Goal: Task Accomplishment & Management: Manage account settings

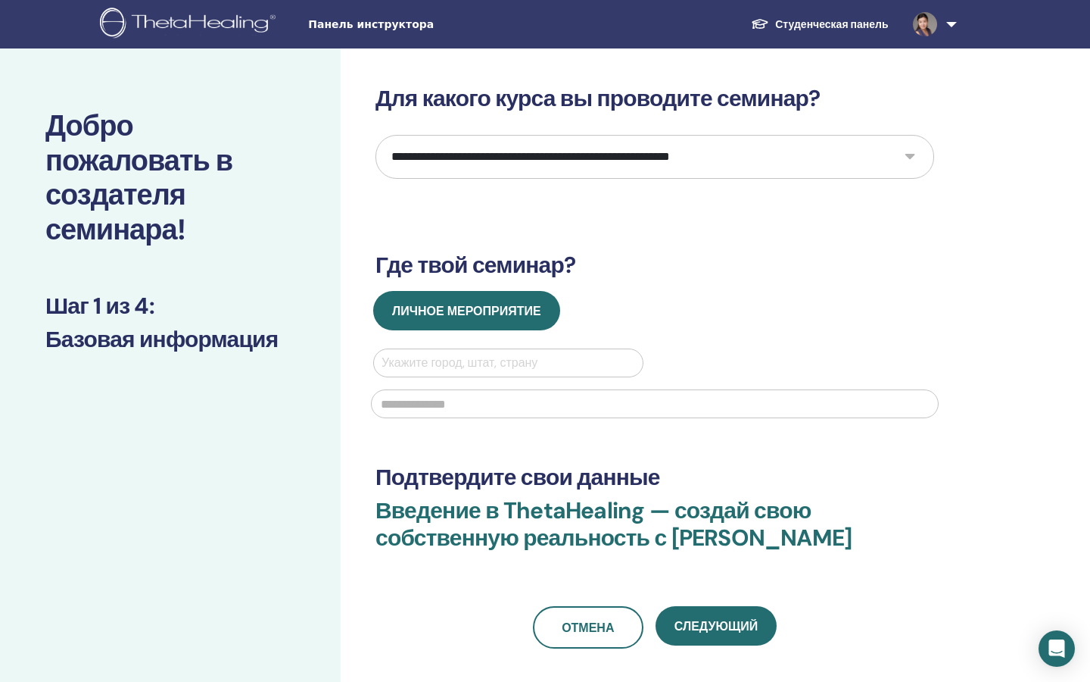
click at [481, 163] on select "**********" at bounding box center [655, 157] width 559 height 44
select select "*"
click at [376, 135] on select "**********" at bounding box center [655, 157] width 559 height 44
click at [445, 363] on div at bounding box center [509, 362] width 254 height 21
type input "*"
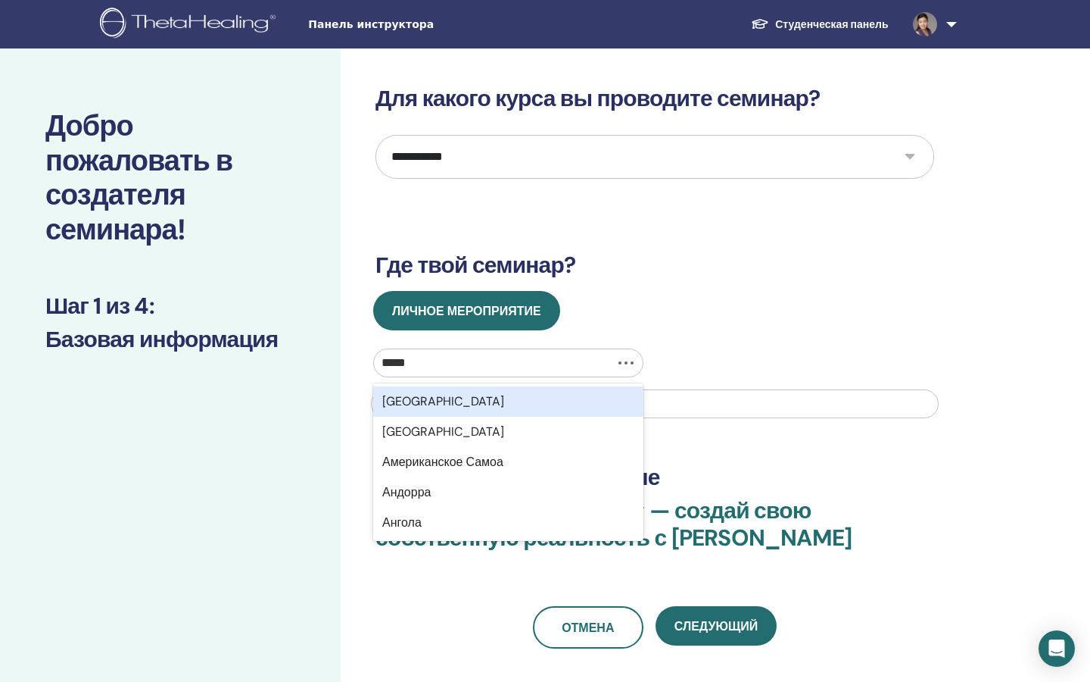
type input "******"
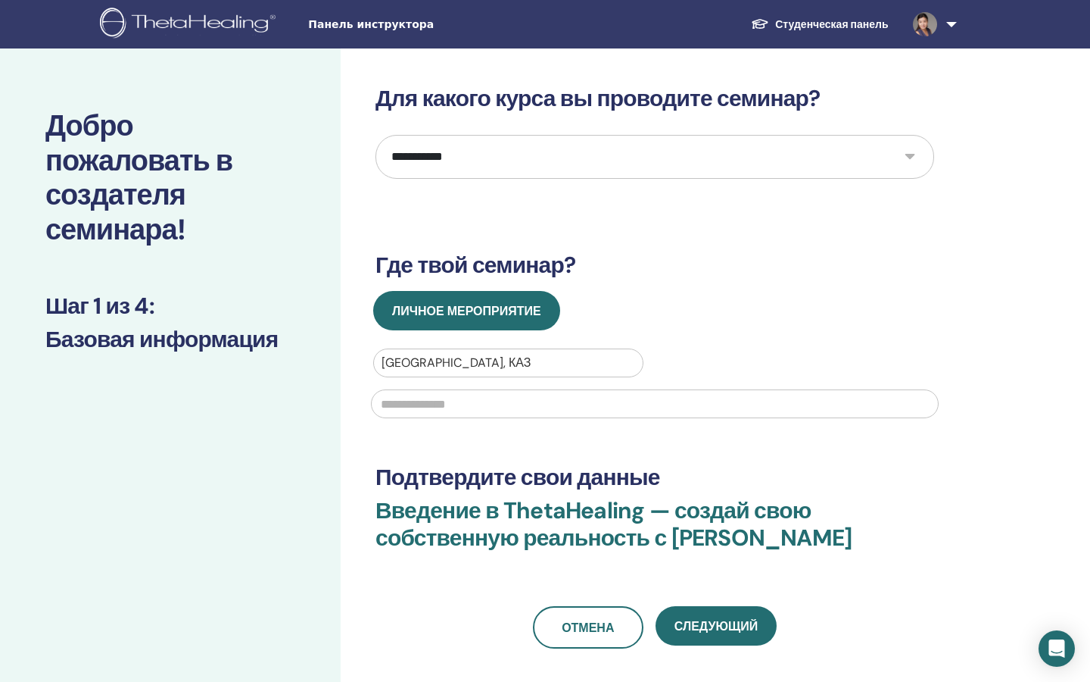
click at [463, 407] on input "text" at bounding box center [655, 403] width 568 height 29
type input "*"
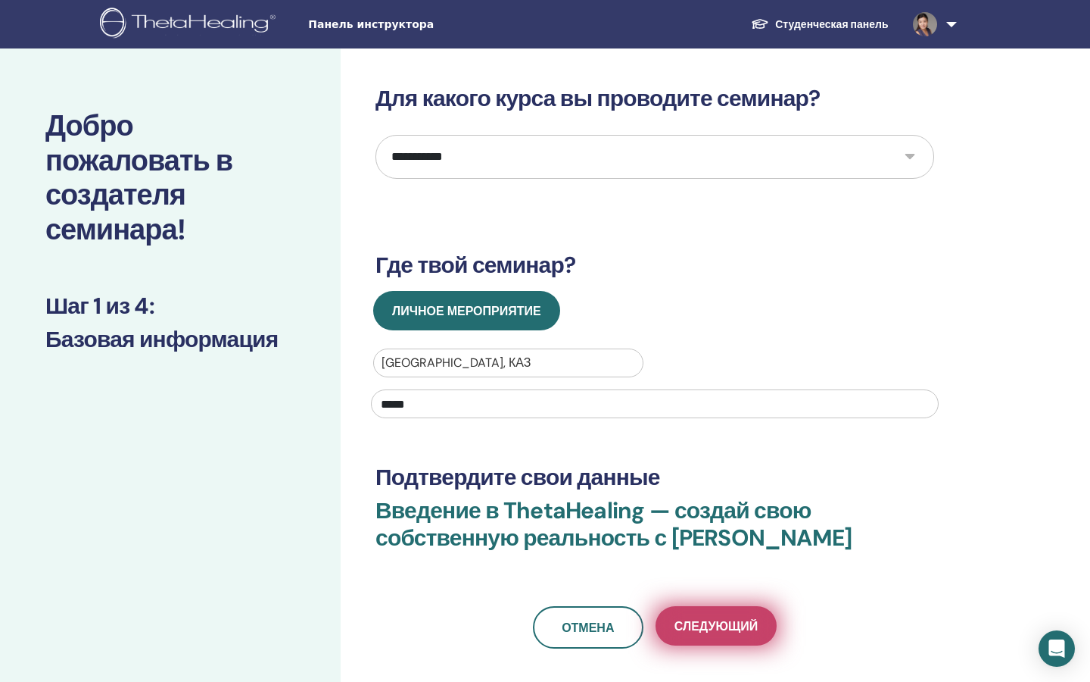
type input "*****"
click at [683, 619] on font "Следующий" at bounding box center [716, 626] width 83 height 16
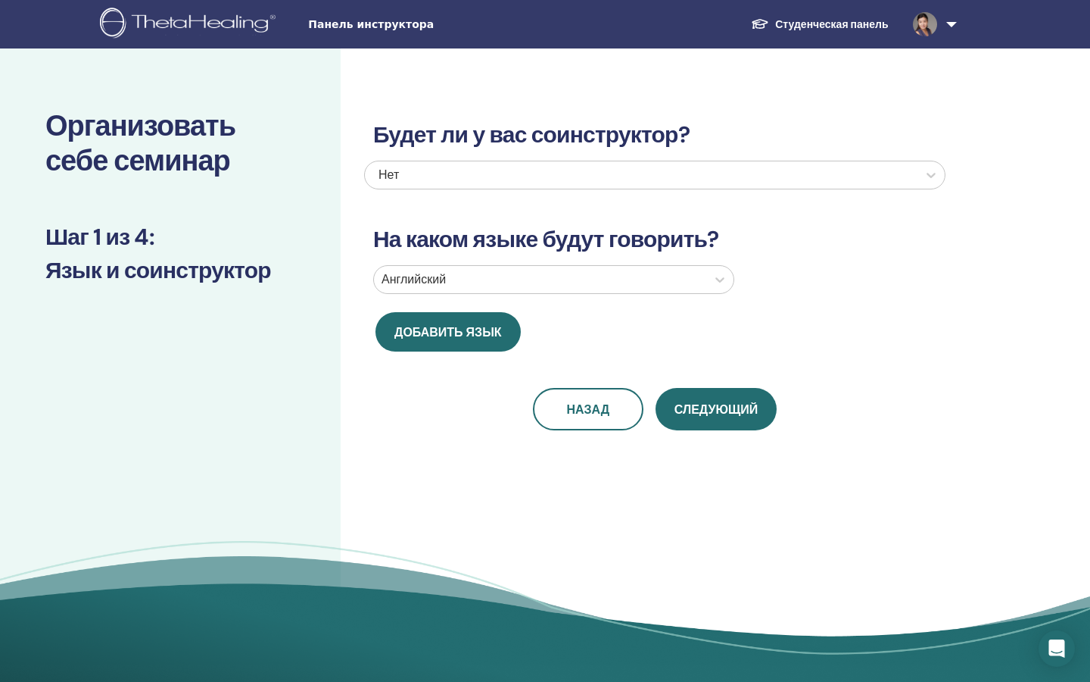
click at [604, 284] on div at bounding box center [540, 279] width 317 height 21
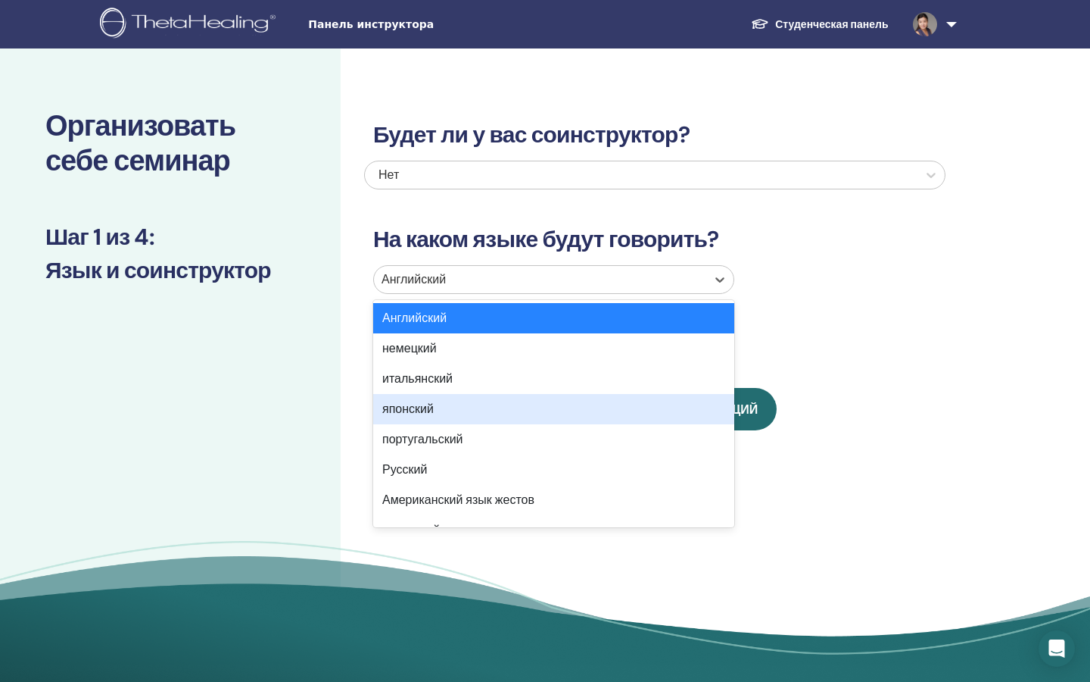
click at [591, 410] on div "японский" at bounding box center [553, 409] width 361 height 30
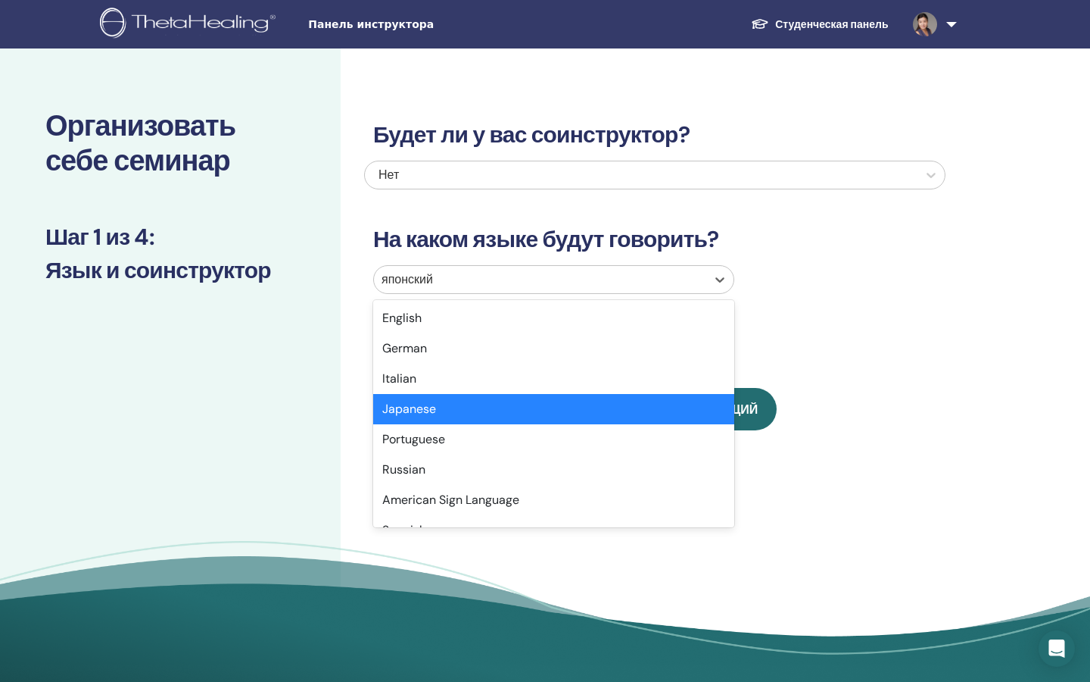
click at [572, 283] on div at bounding box center [540, 279] width 317 height 21
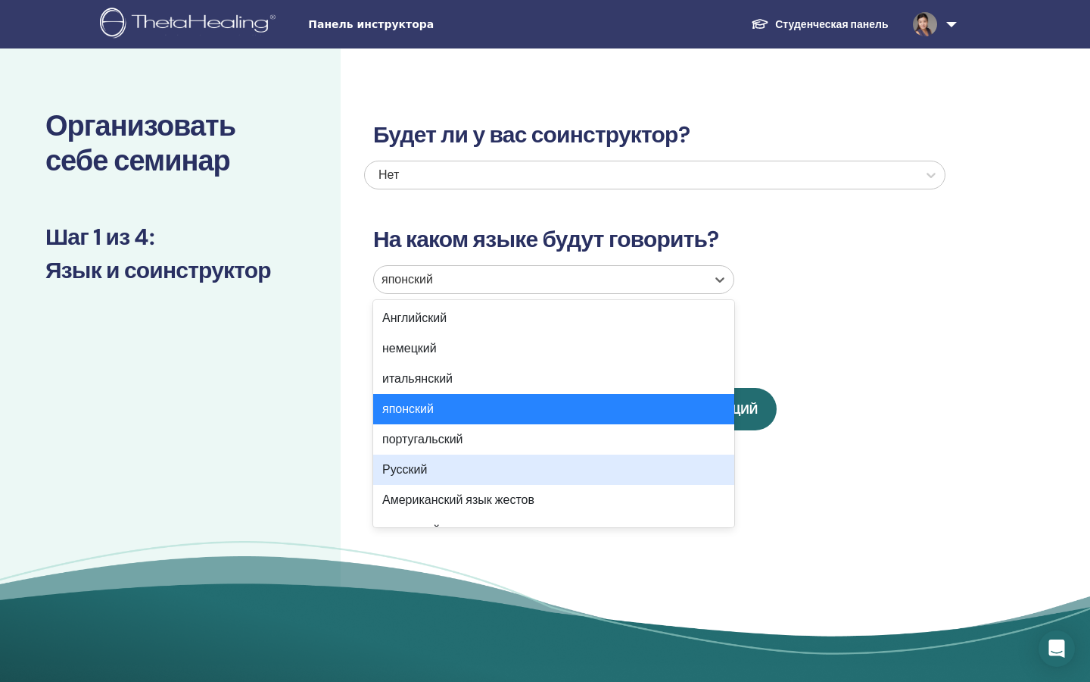
click at [554, 471] on div "Русский" at bounding box center [553, 469] width 361 height 30
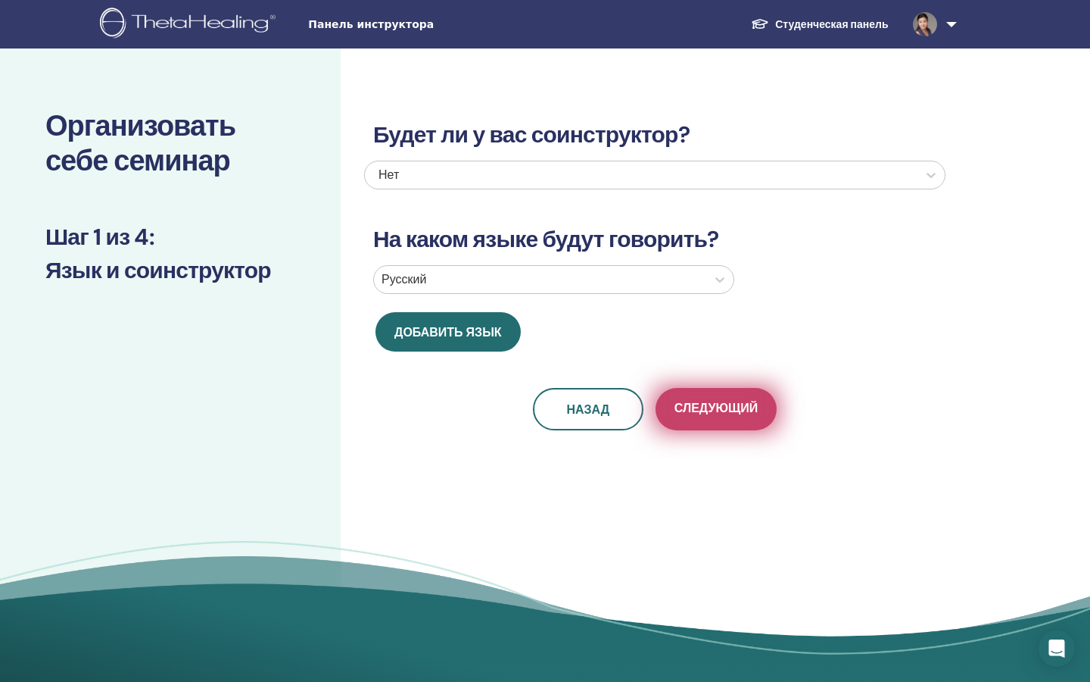
click at [724, 421] on button "Следующий" at bounding box center [716, 409] width 121 height 42
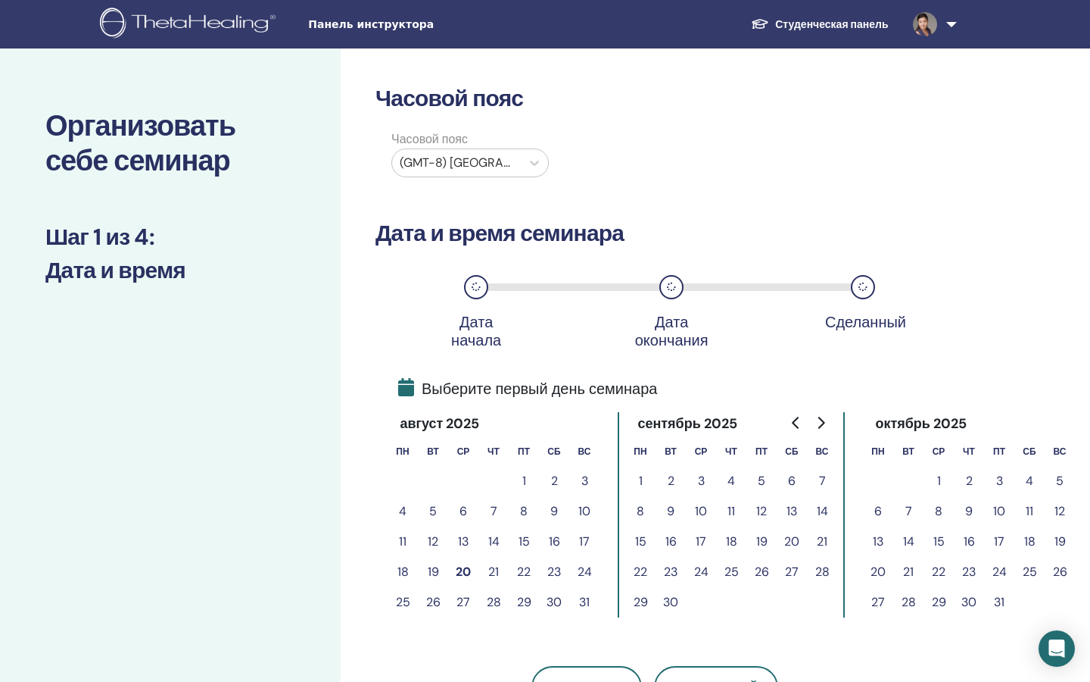
click at [522, 602] on font "29" at bounding box center [524, 602] width 14 height 16
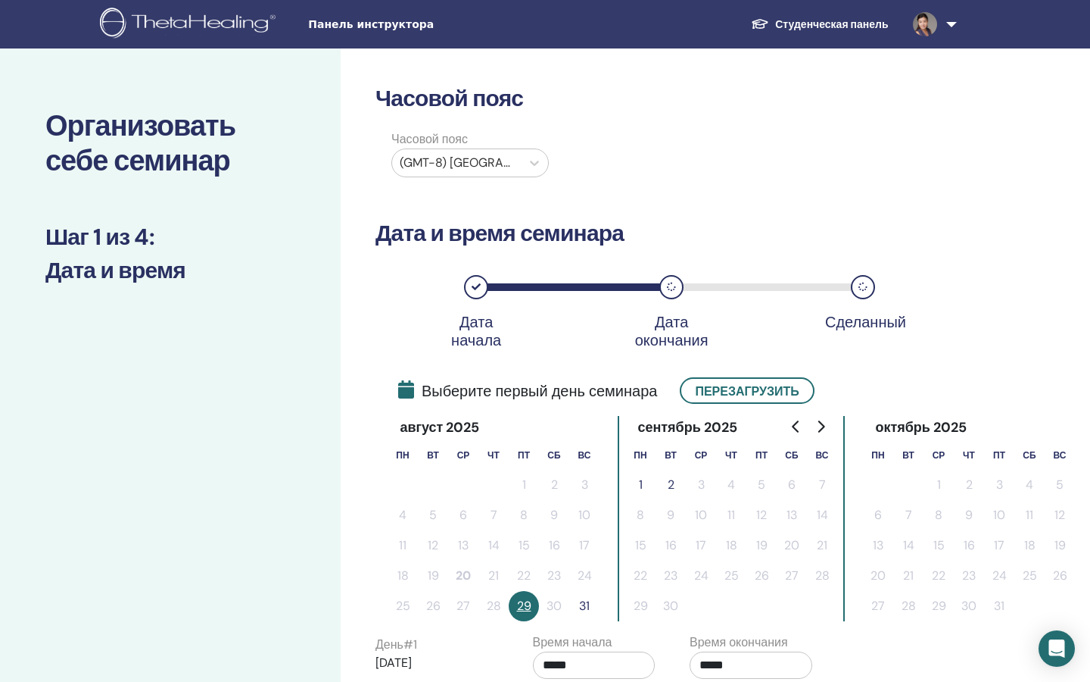
click at [583, 606] on font "31" at bounding box center [584, 605] width 11 height 16
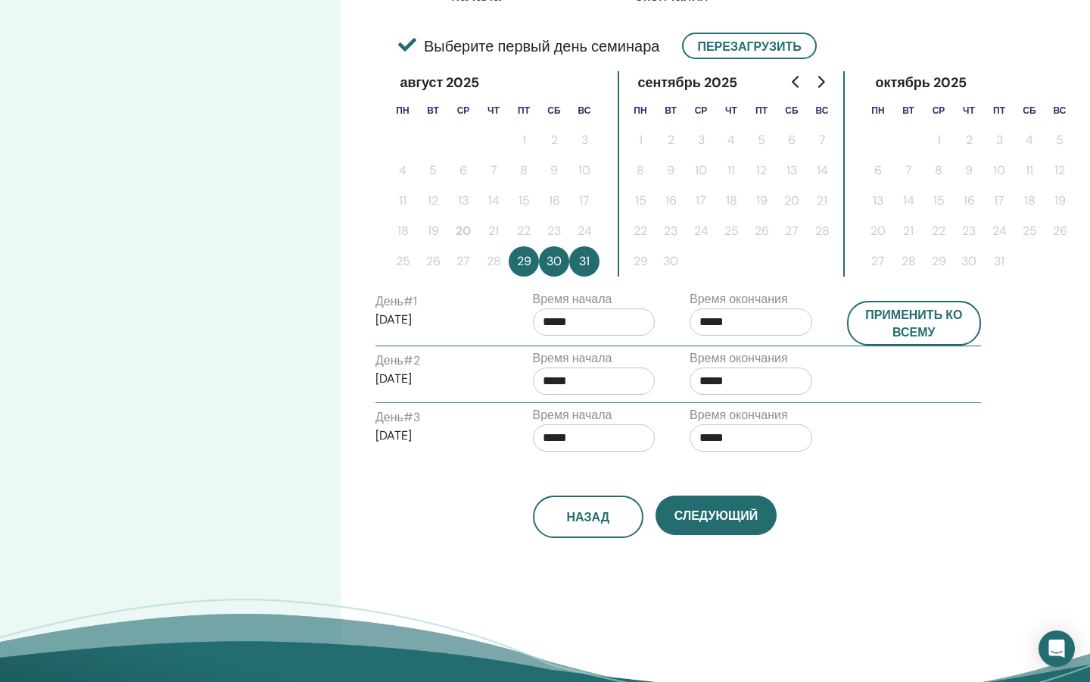
scroll to position [345, 0]
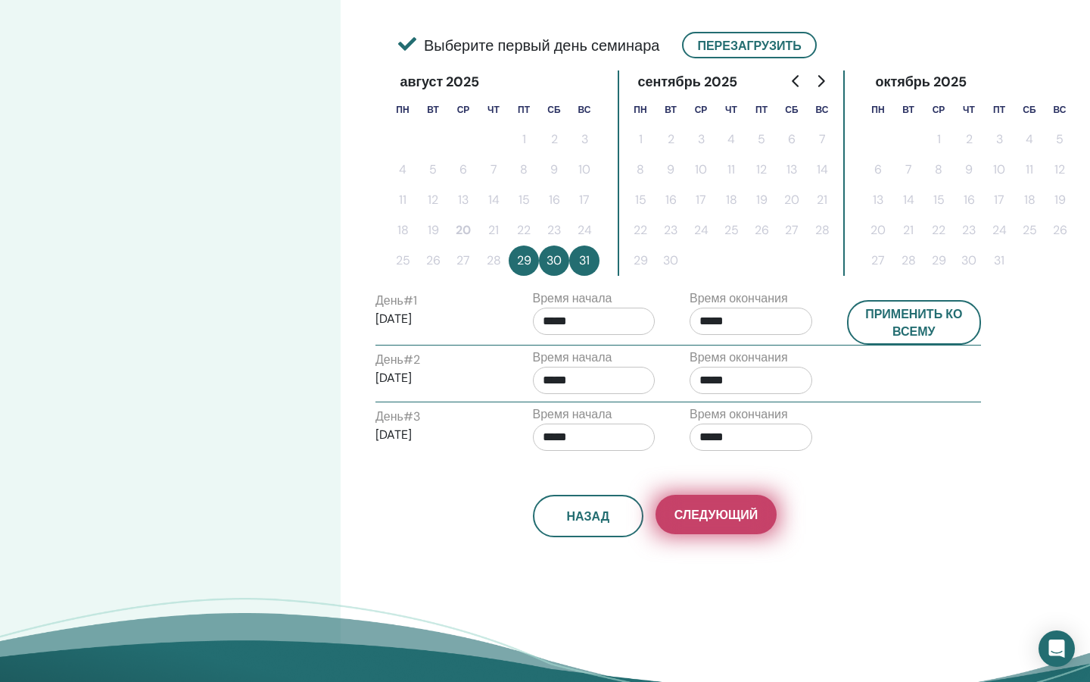
click at [745, 509] on font "Следующий" at bounding box center [716, 515] width 83 height 16
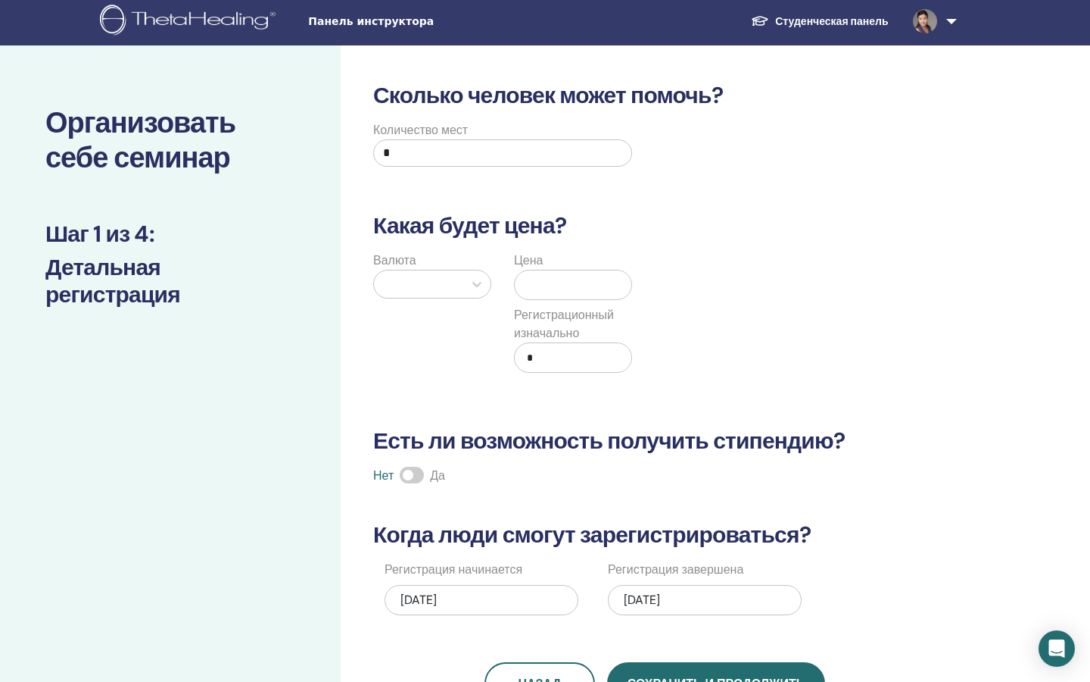
scroll to position [0, 0]
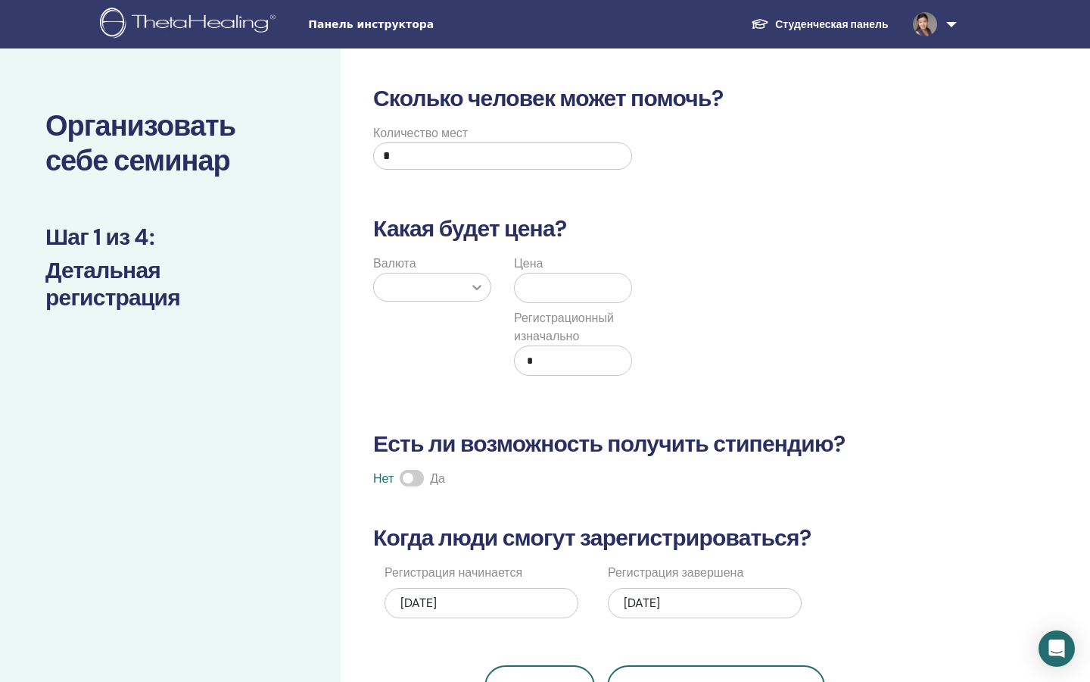
click at [479, 292] on icon at bounding box center [476, 286] width 15 height 15
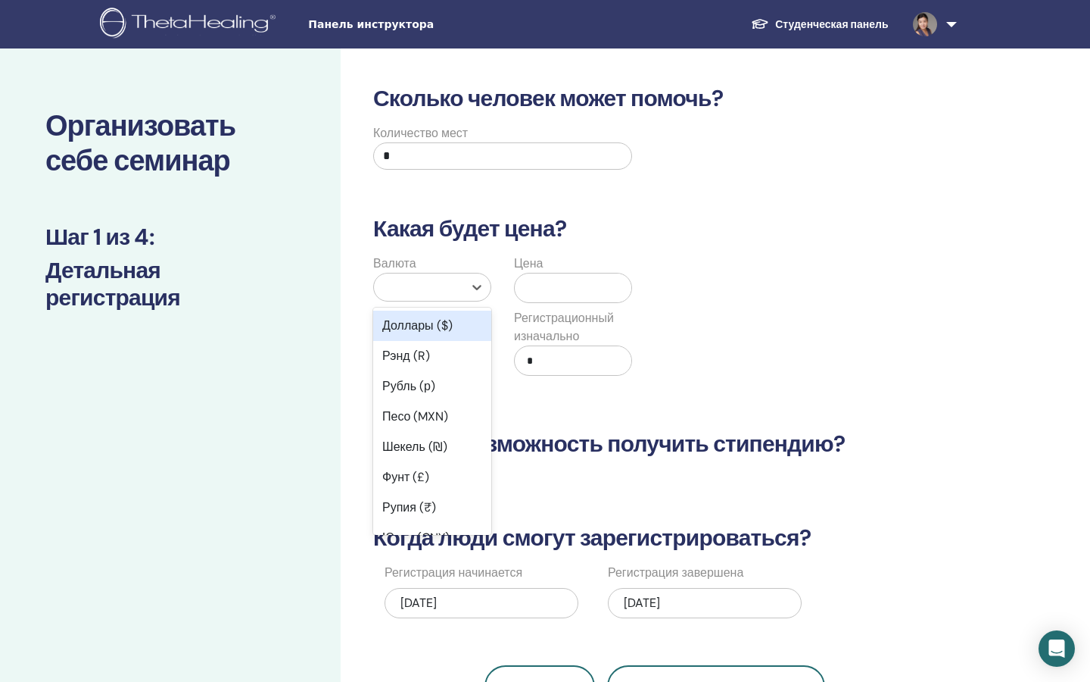
click at [446, 324] on font "Доллары ($)" at bounding box center [417, 325] width 70 height 16
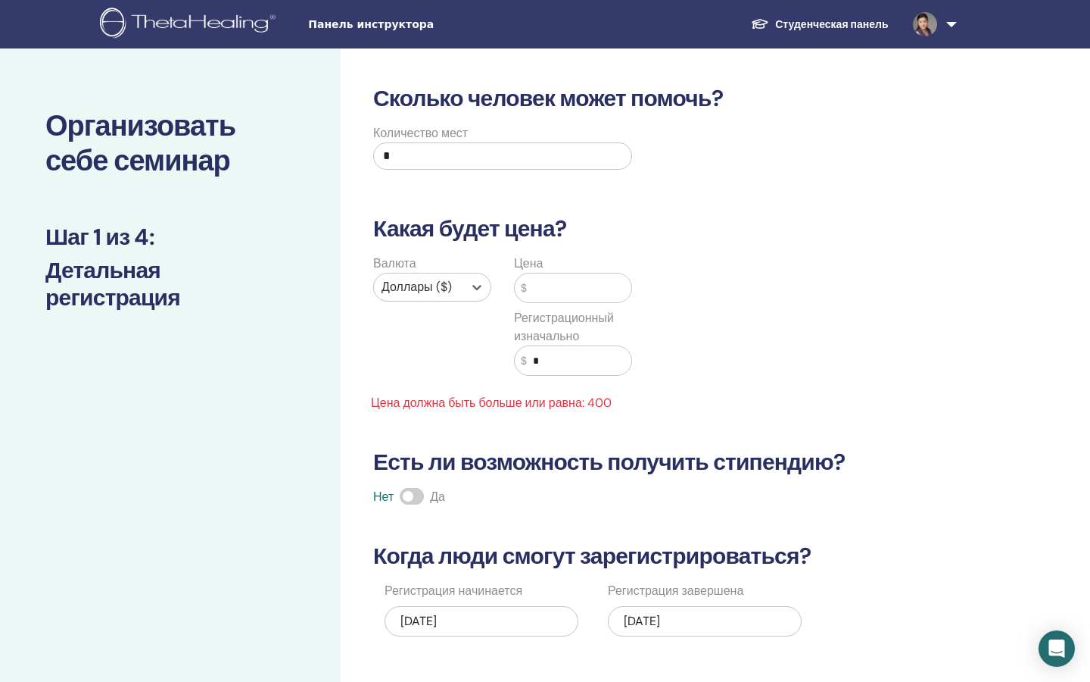
click at [539, 289] on input "text" at bounding box center [579, 287] width 104 height 29
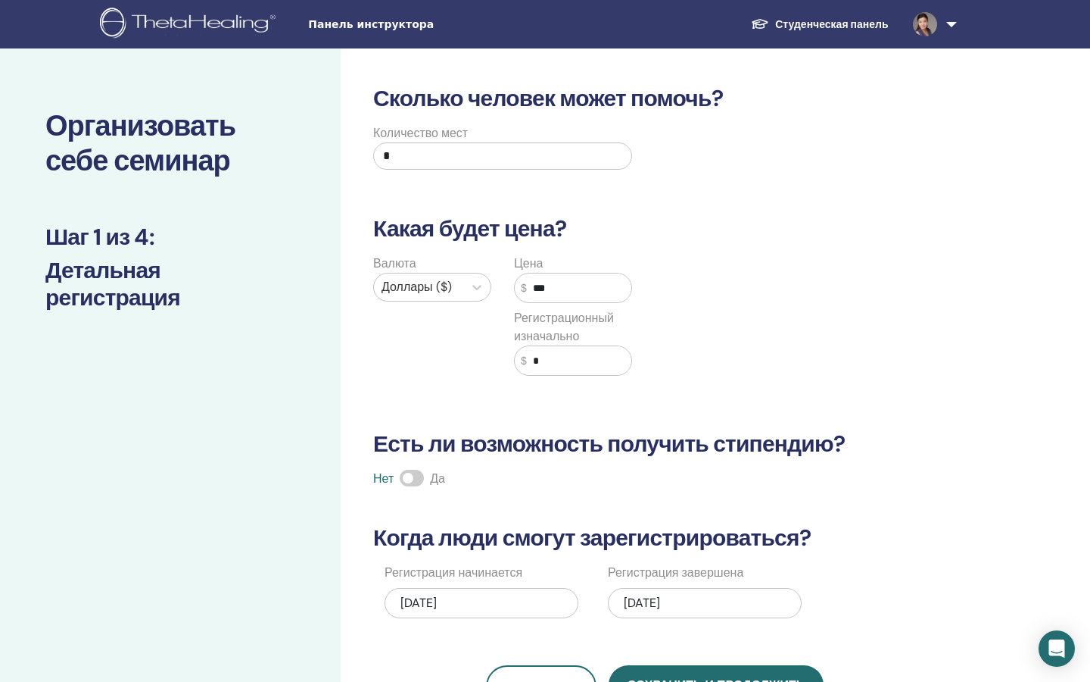
type input "***"
click at [565, 357] on input "*" at bounding box center [579, 360] width 104 height 29
type input "*"
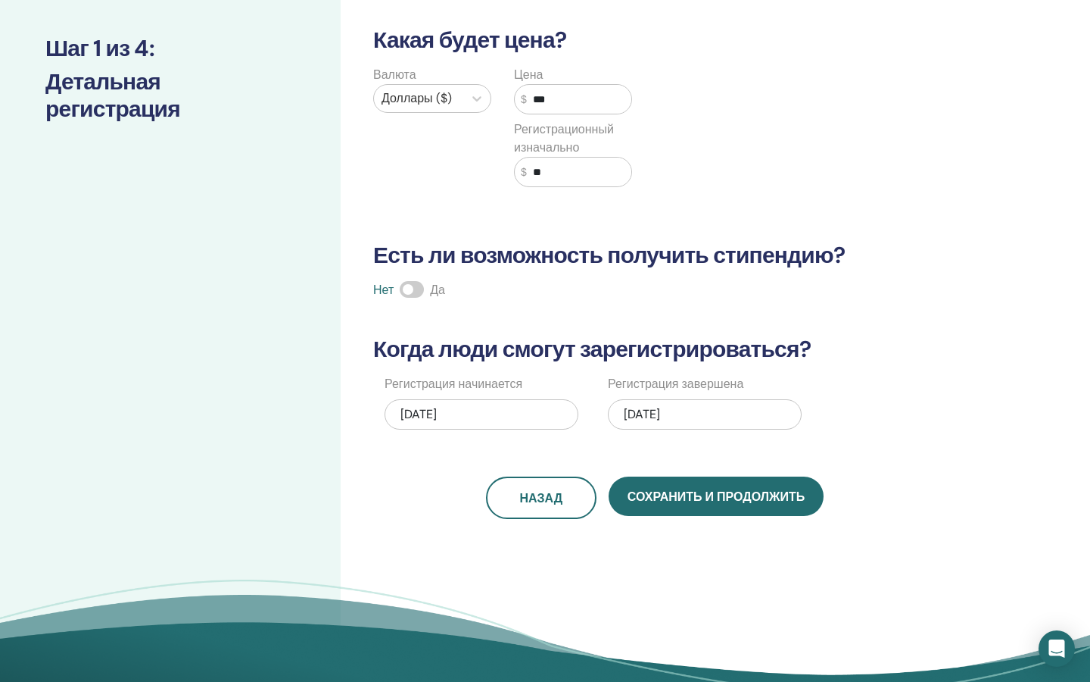
scroll to position [201, 0]
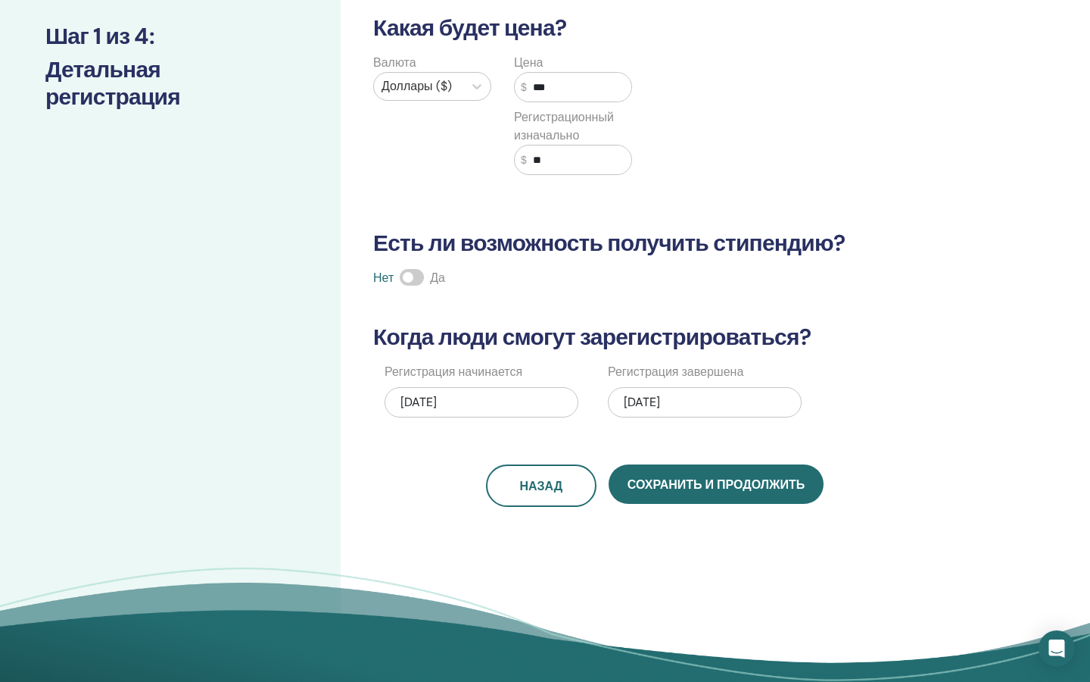
type input "**"
click at [412, 275] on span at bounding box center [412, 277] width 24 height 17
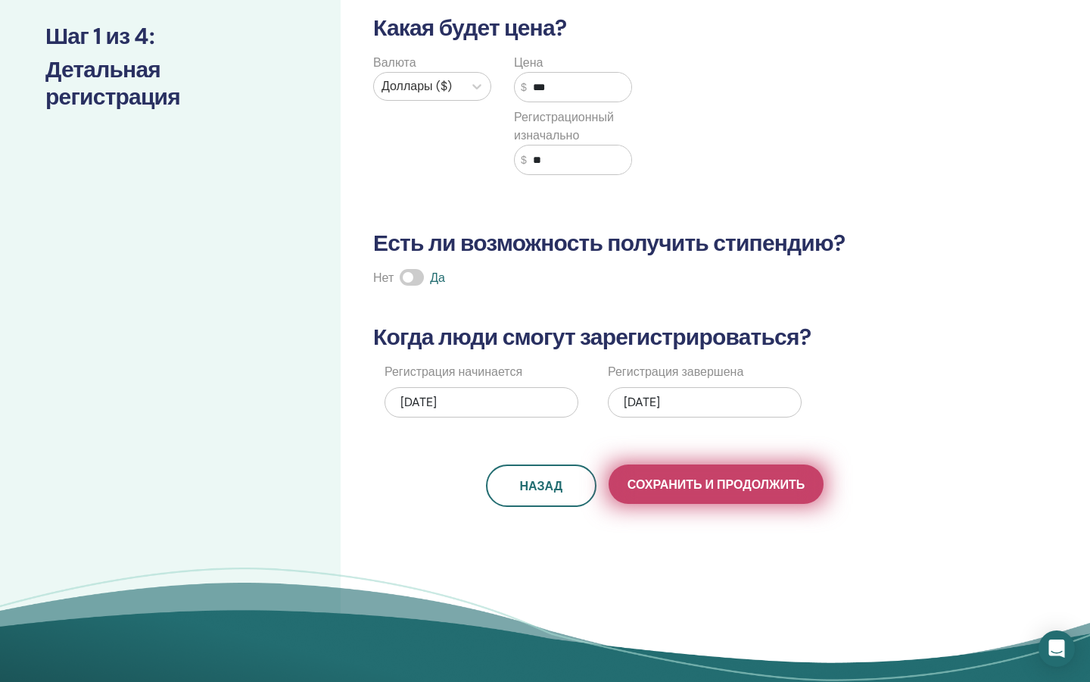
click at [664, 482] on font "Сохранить и продолжить" at bounding box center [716, 484] width 177 height 16
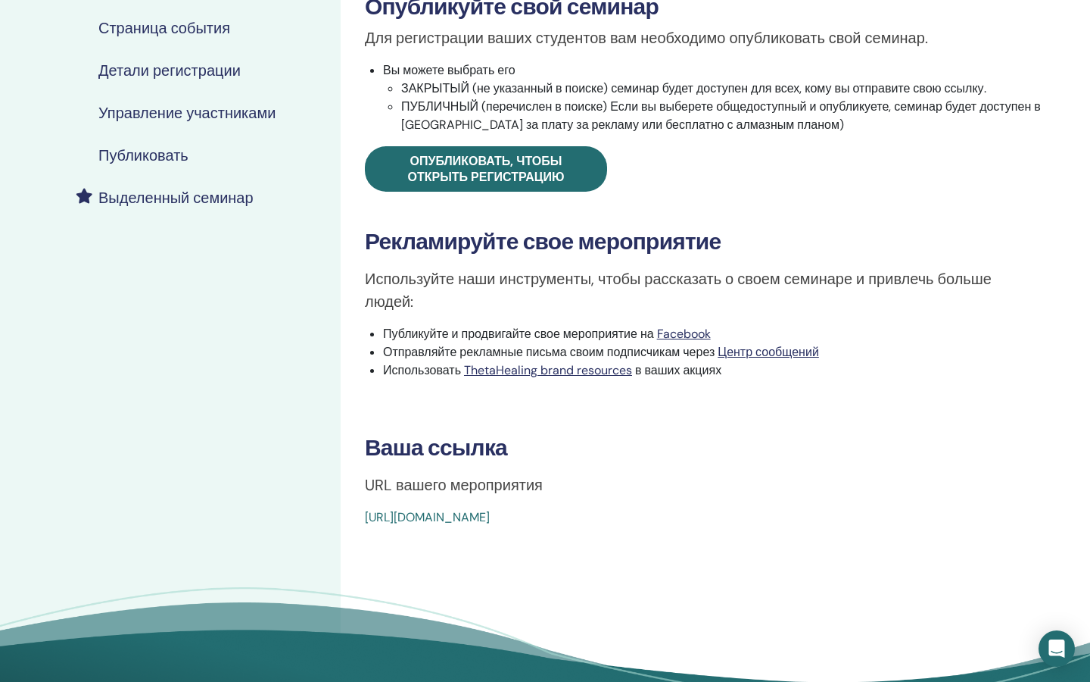
scroll to position [279, 0]
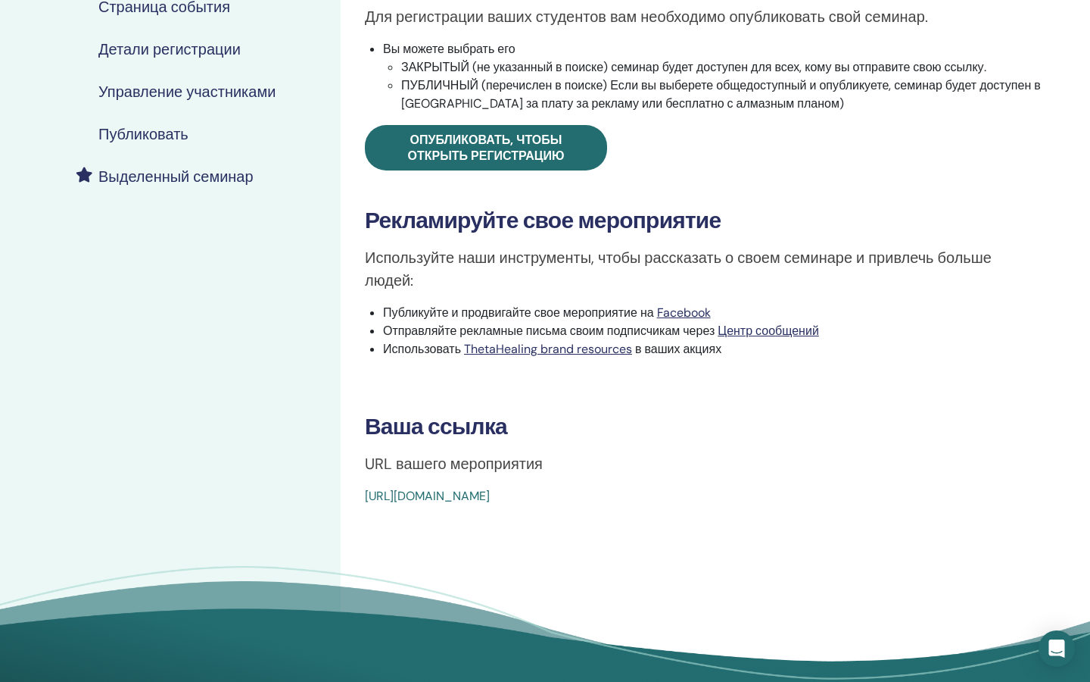
click at [490, 495] on link "[URL][DOMAIN_NAME]" at bounding box center [427, 496] width 125 height 16
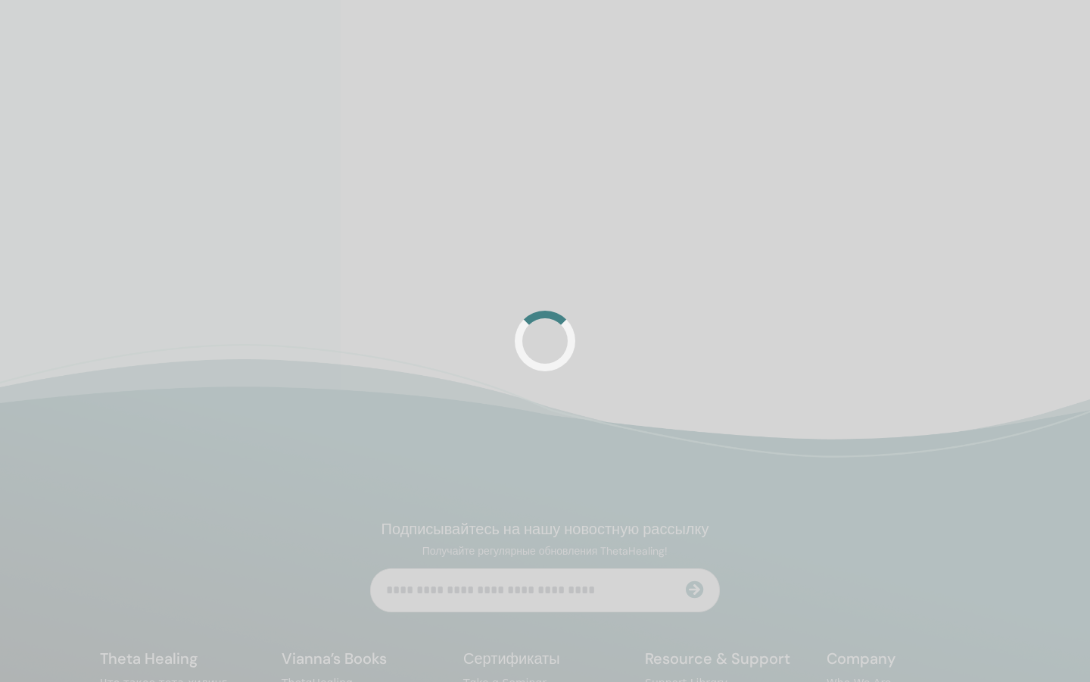
scroll to position [279, 0]
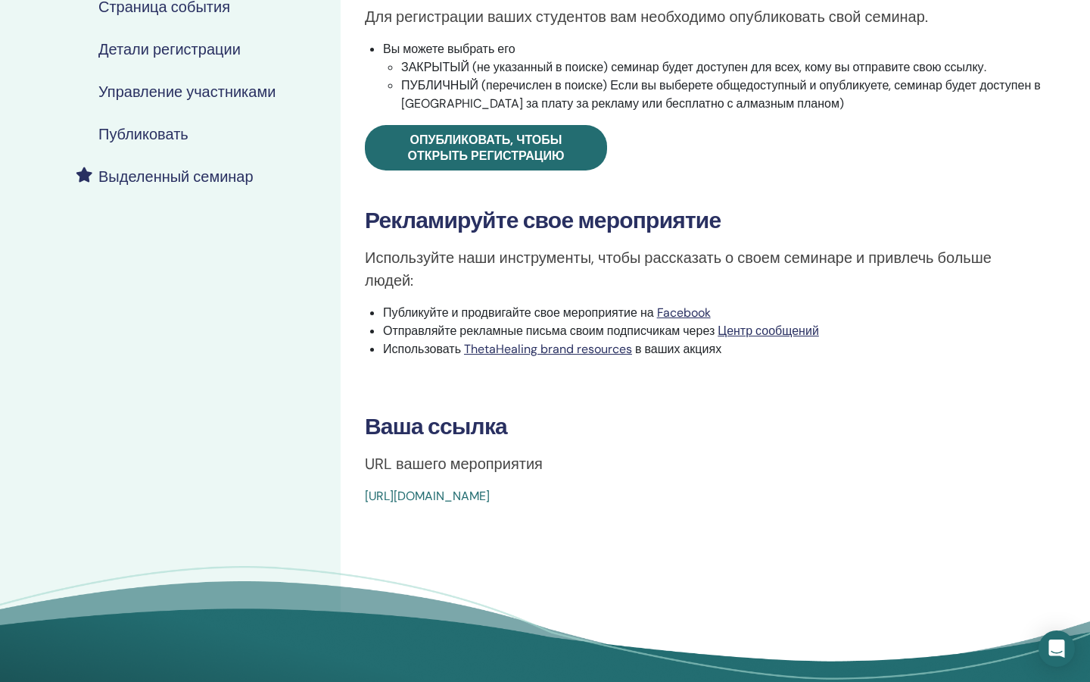
drag, startPoint x: 707, startPoint y: 493, endPoint x: 356, endPoint y: 504, distance: 350.8
click at [356, 504] on div "Advanced DNA Тип события Лично Статус события Не опубликовано Регистрации 0/1 О…" at bounding box center [704, 155] width 709 height 700
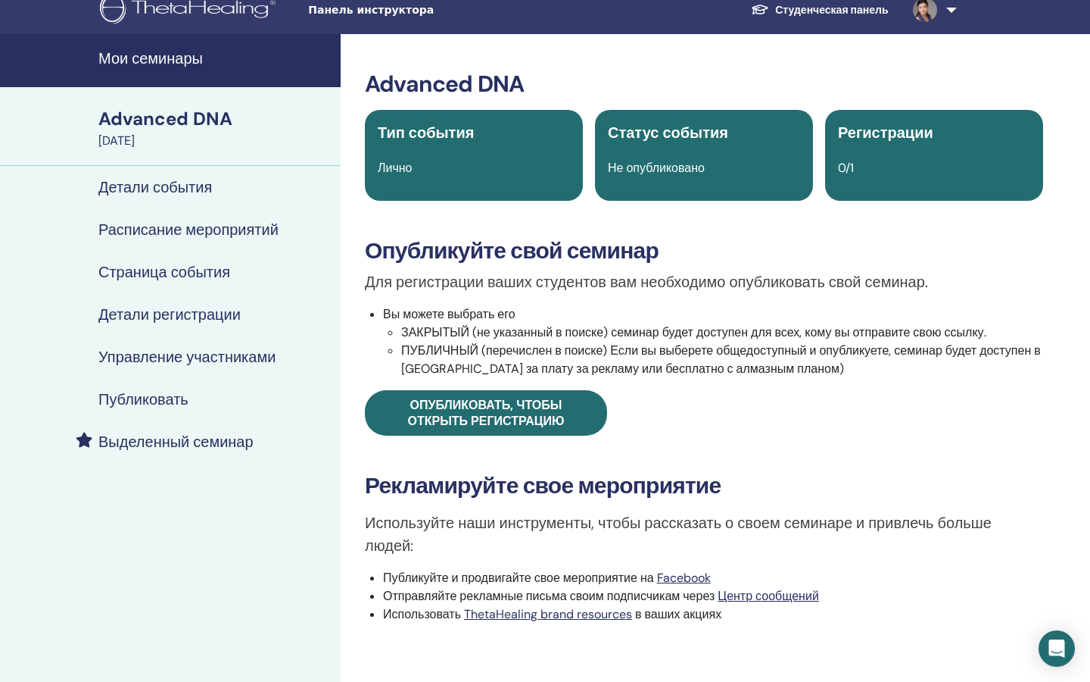
scroll to position [0, 0]
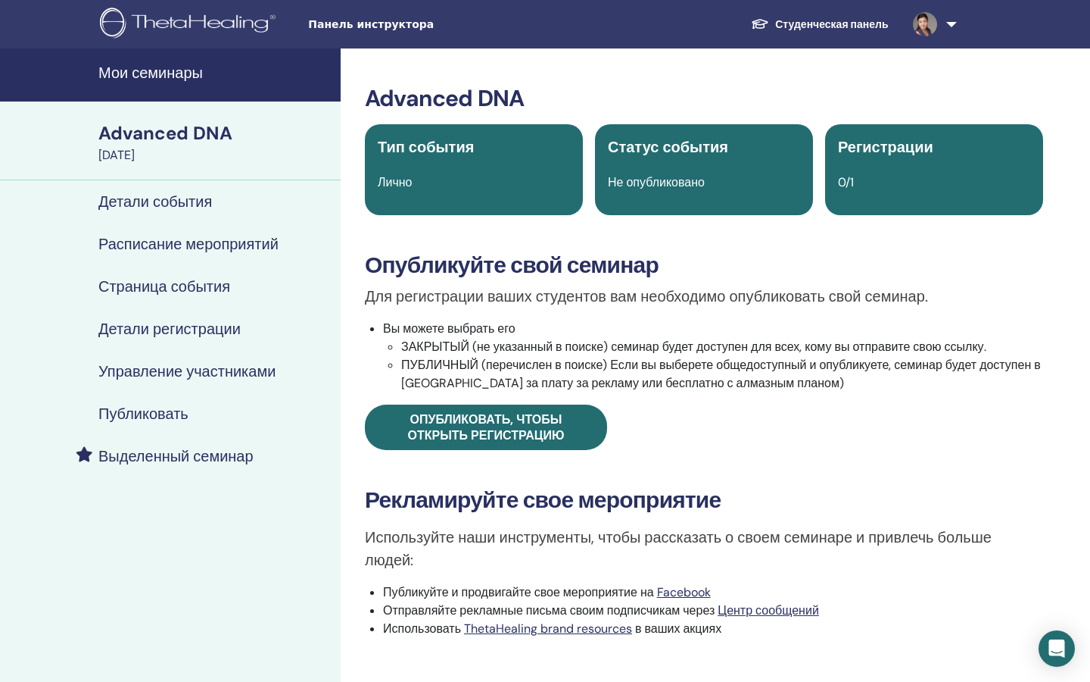
click at [195, 245] on h4 "Расписание мероприятий" at bounding box center [188, 244] width 180 height 18
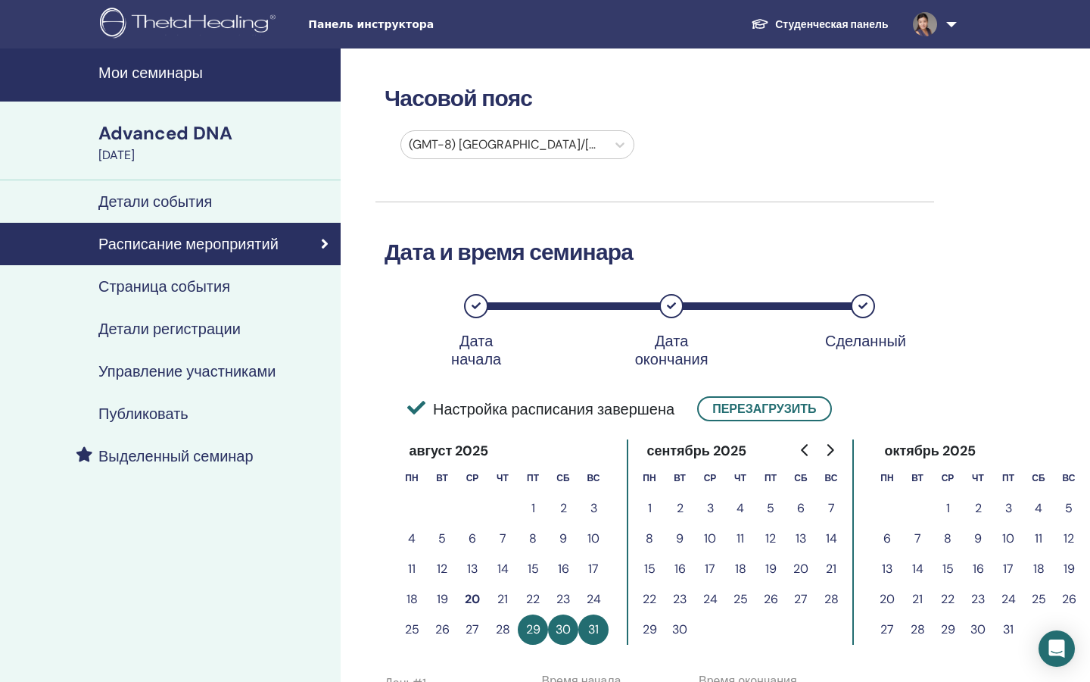
click at [183, 204] on h4 "Детали события" at bounding box center [155, 201] width 114 height 18
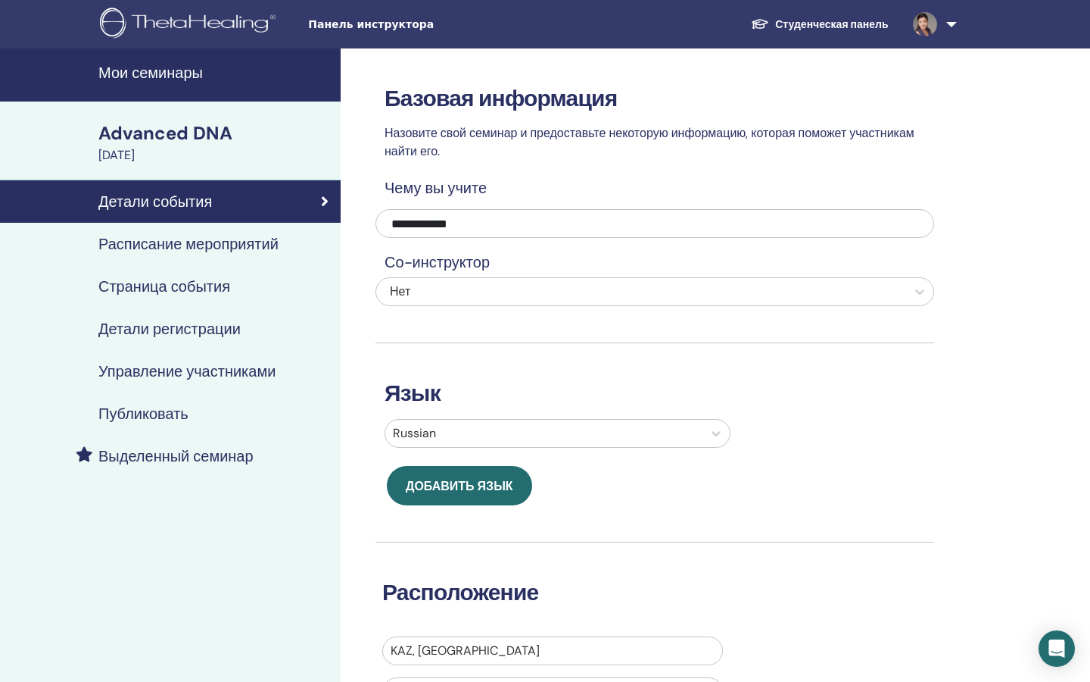
click at [178, 289] on h4 "Страница события" at bounding box center [164, 286] width 132 height 18
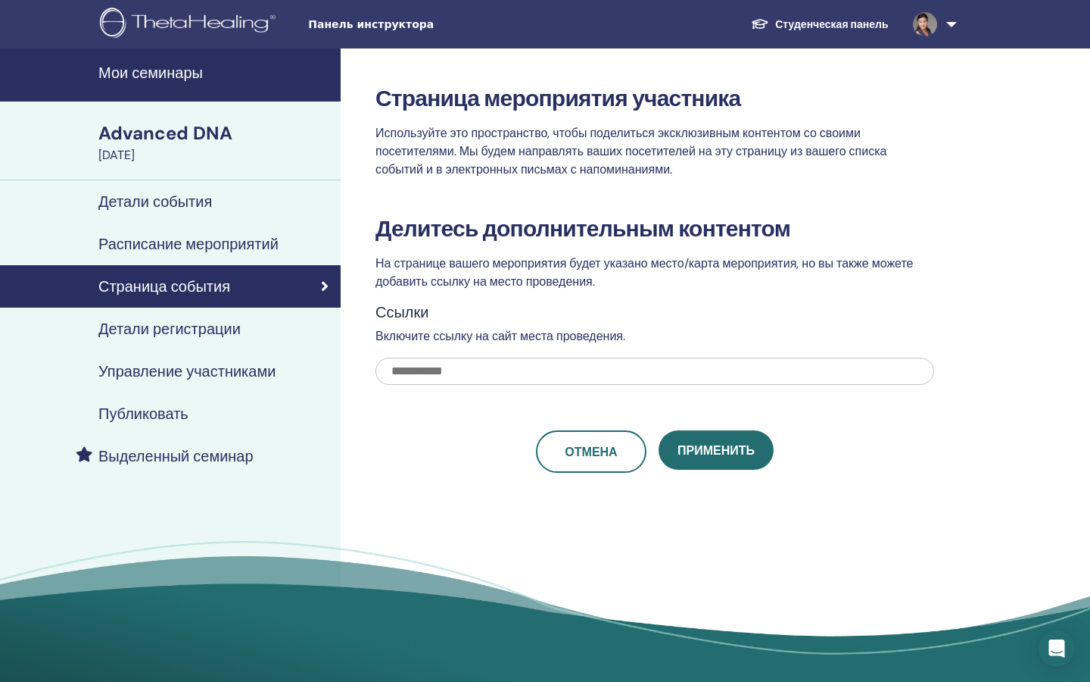
click at [171, 330] on h4 "Детали регистрации" at bounding box center [169, 329] width 142 height 18
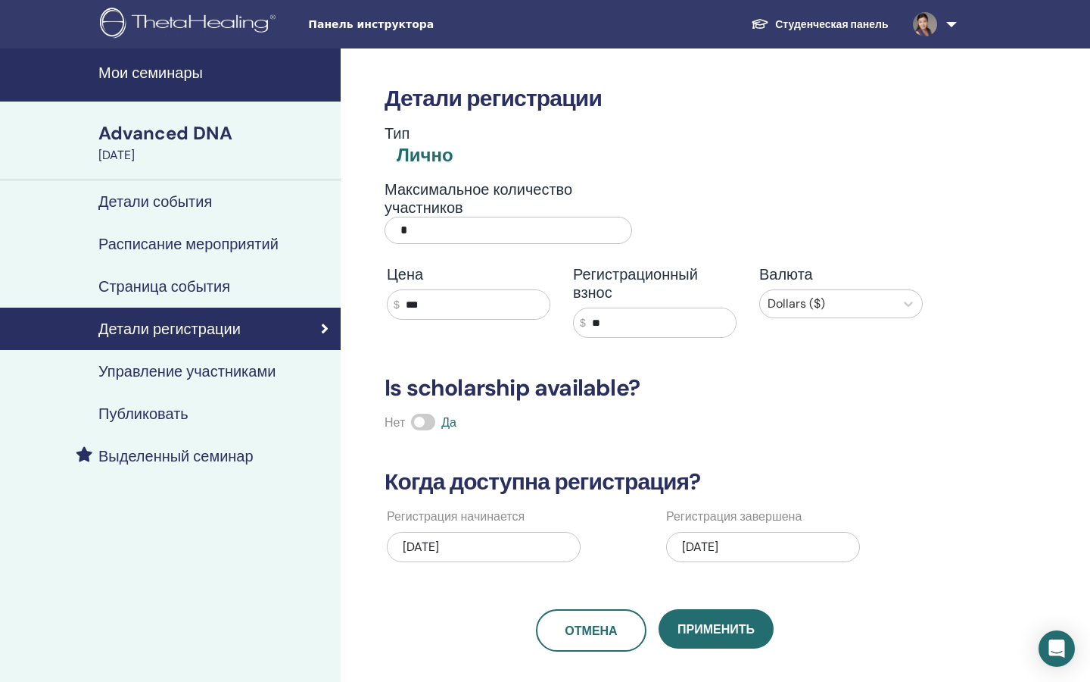
click at [170, 370] on h4 "Управление участниками" at bounding box center [186, 371] width 177 height 18
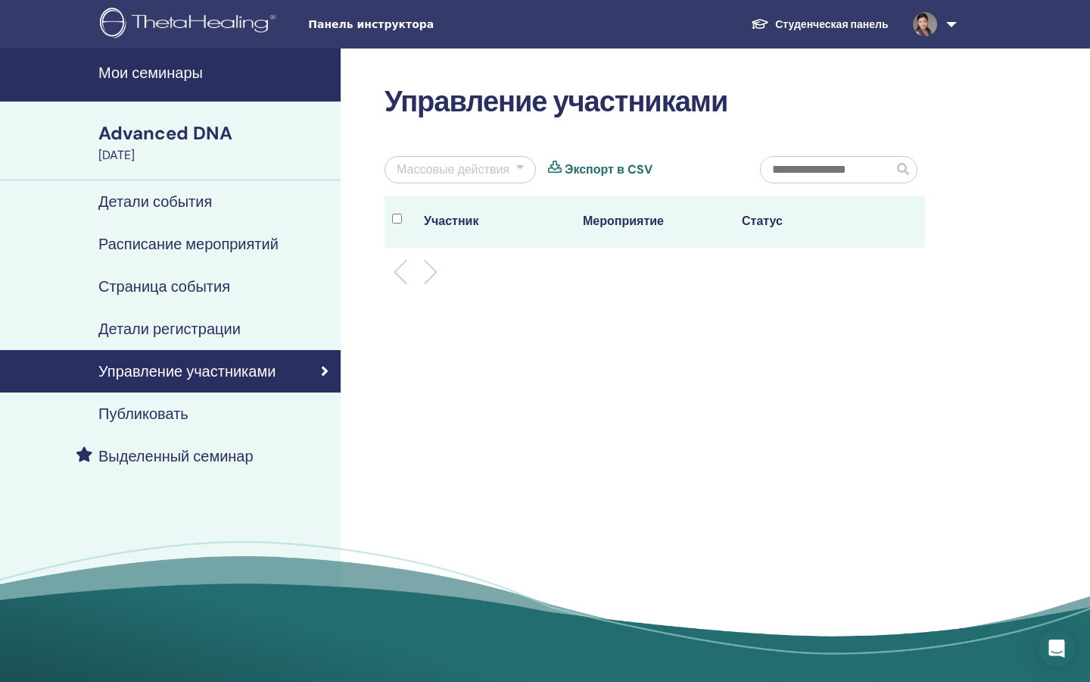
click at [492, 174] on div "Массовые действия" at bounding box center [453, 170] width 113 height 18
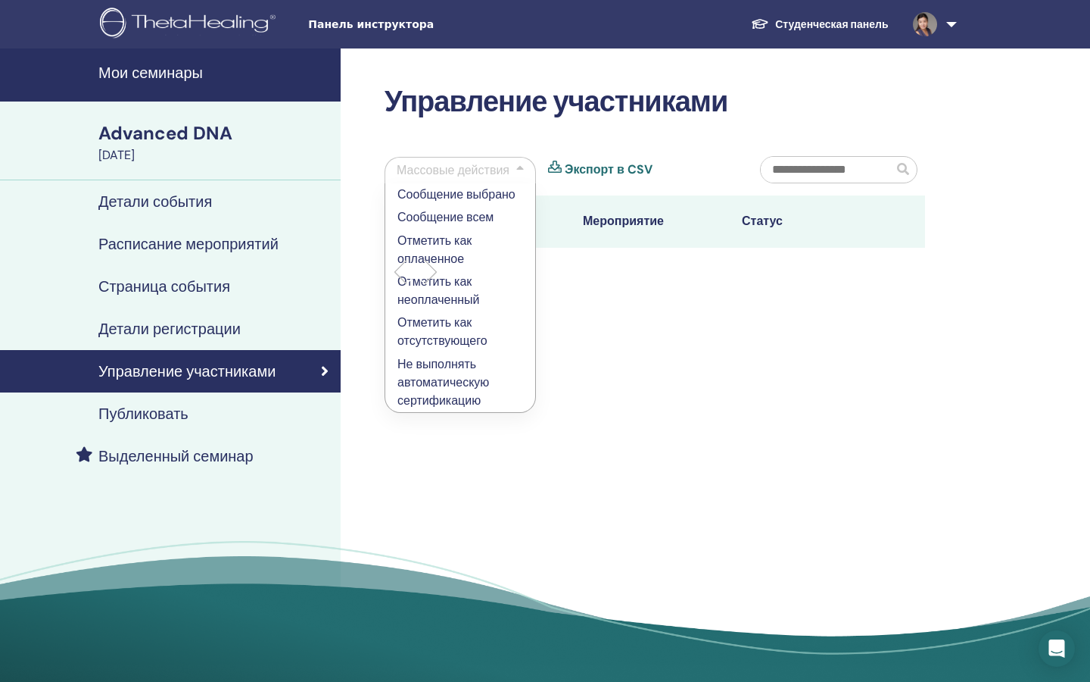
click at [576, 167] on link "Экспорт в CSV" at bounding box center [609, 170] width 88 height 18
click at [728, 304] on div "Управление участниками Массовые действия Сообщение выбрано Сообщение всем Отмет…" at bounding box center [704, 370] width 727 height 644
click at [719, 416] on div "Управление участниками Массовые действия Сообщение выбрано Сообщение всем Отмет…" at bounding box center [704, 370] width 727 height 644
click at [519, 167] on div at bounding box center [520, 170] width 8 height 18
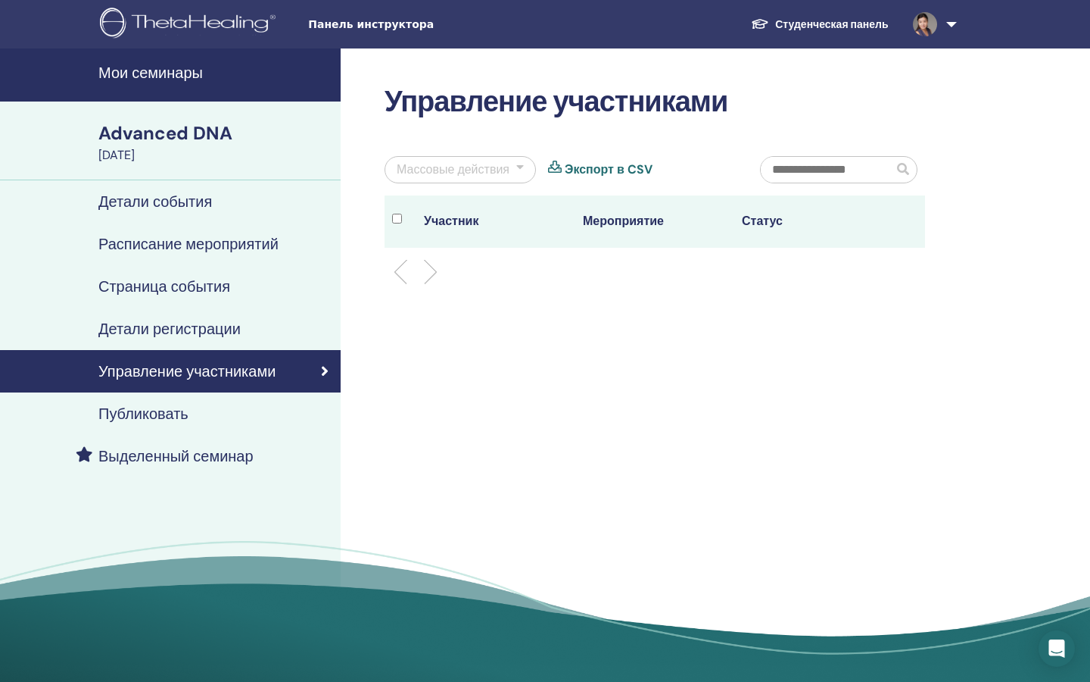
click at [163, 415] on h4 "Публиковать" at bounding box center [143, 413] width 90 height 18
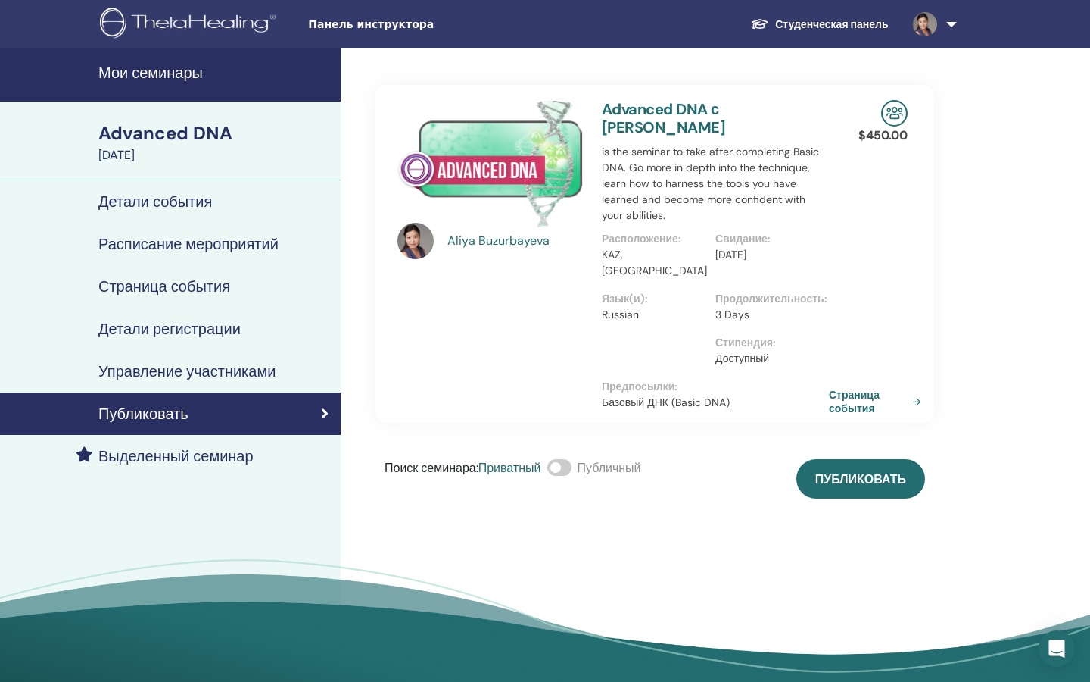
click at [160, 465] on h4 "Выделенный семинар" at bounding box center [175, 456] width 155 height 18
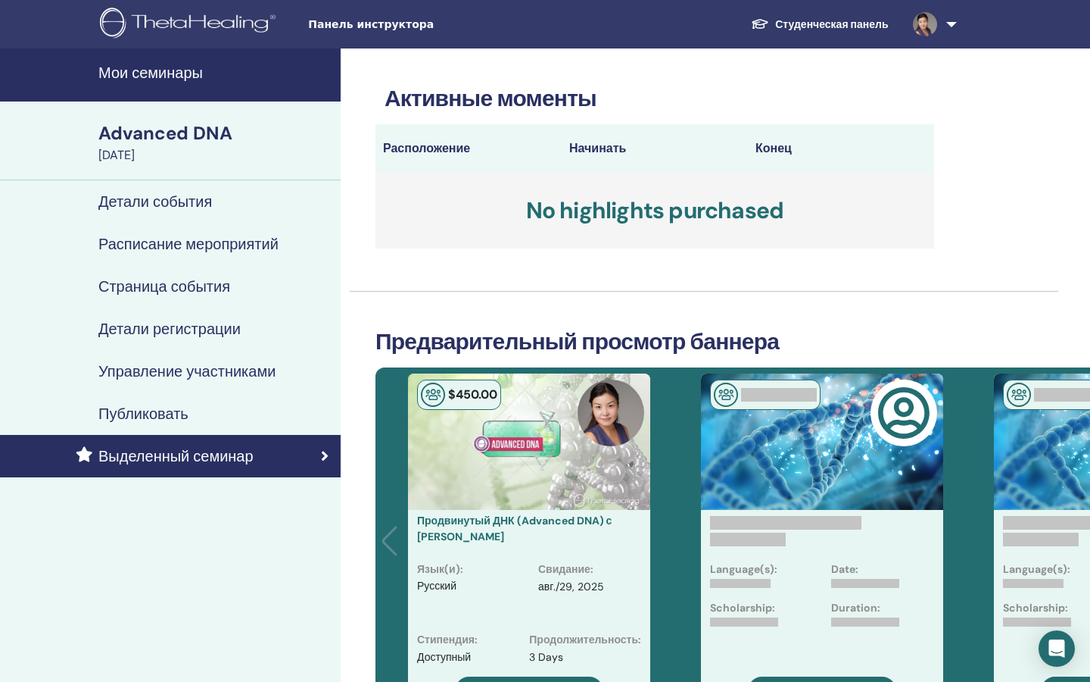
click at [345, 27] on span "Панель инструктора" at bounding box center [421, 25] width 227 height 16
click at [245, 27] on img at bounding box center [190, 25] width 181 height 34
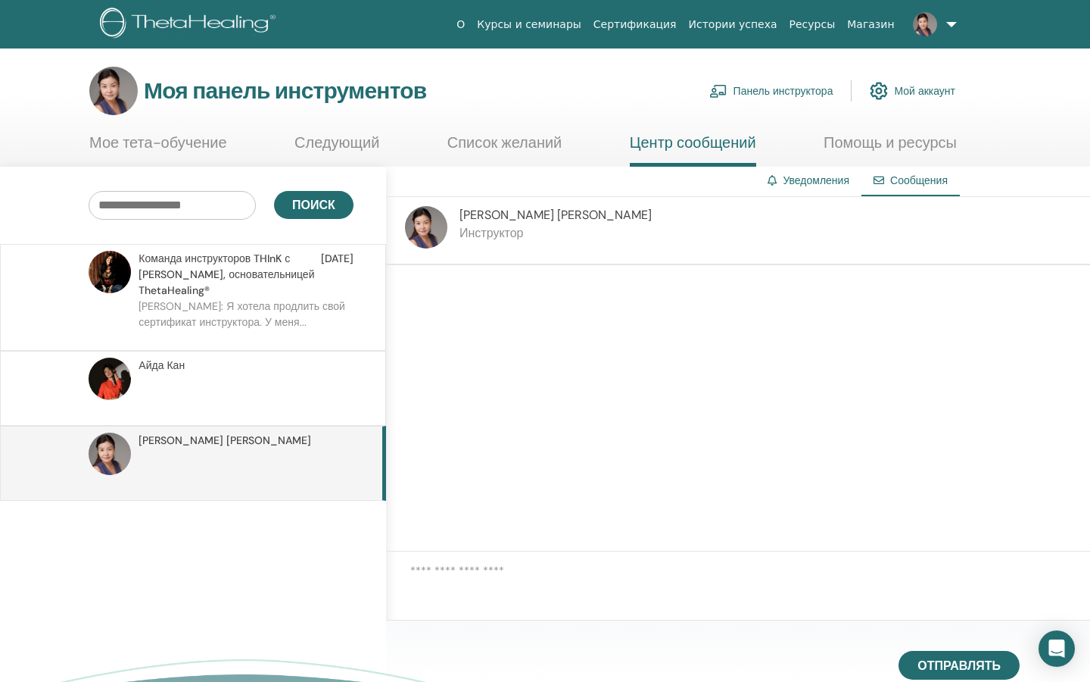
click at [594, 580] on textarea at bounding box center [750, 585] width 680 height 47
type textarea "*"
type textarea "**********"
click at [1008, 663] on button "Отправлять" at bounding box center [959, 664] width 121 height 29
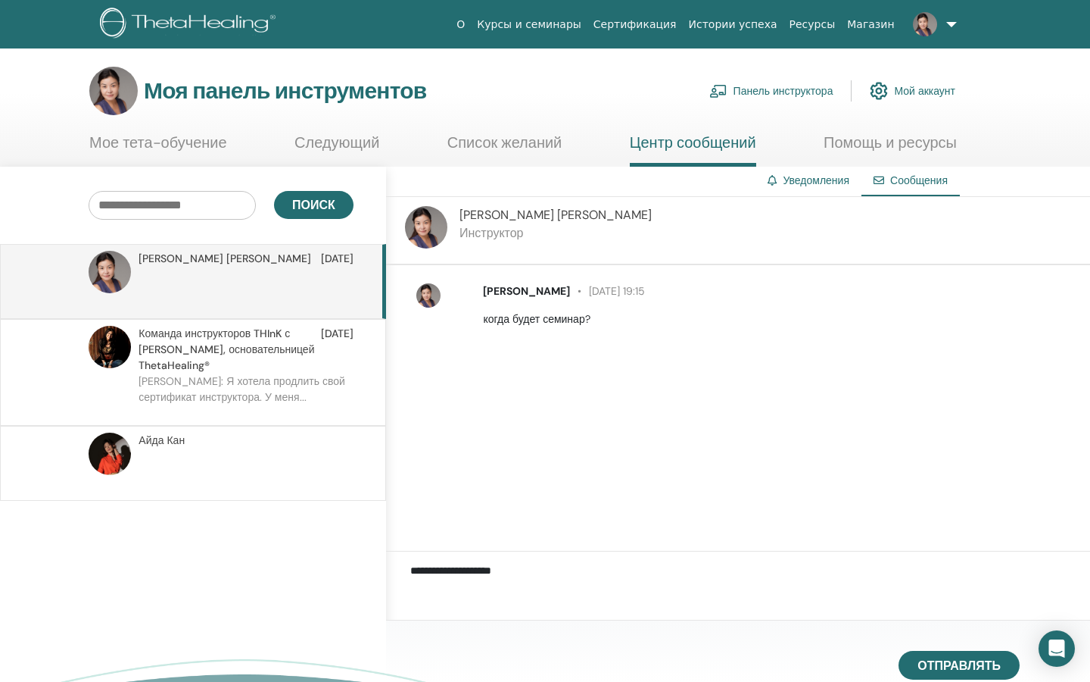
click at [248, 371] on span "Команда инструкторов THInK с Вианной Стайбл, основательницей ThetaHealing®" at bounding box center [230, 350] width 182 height 48
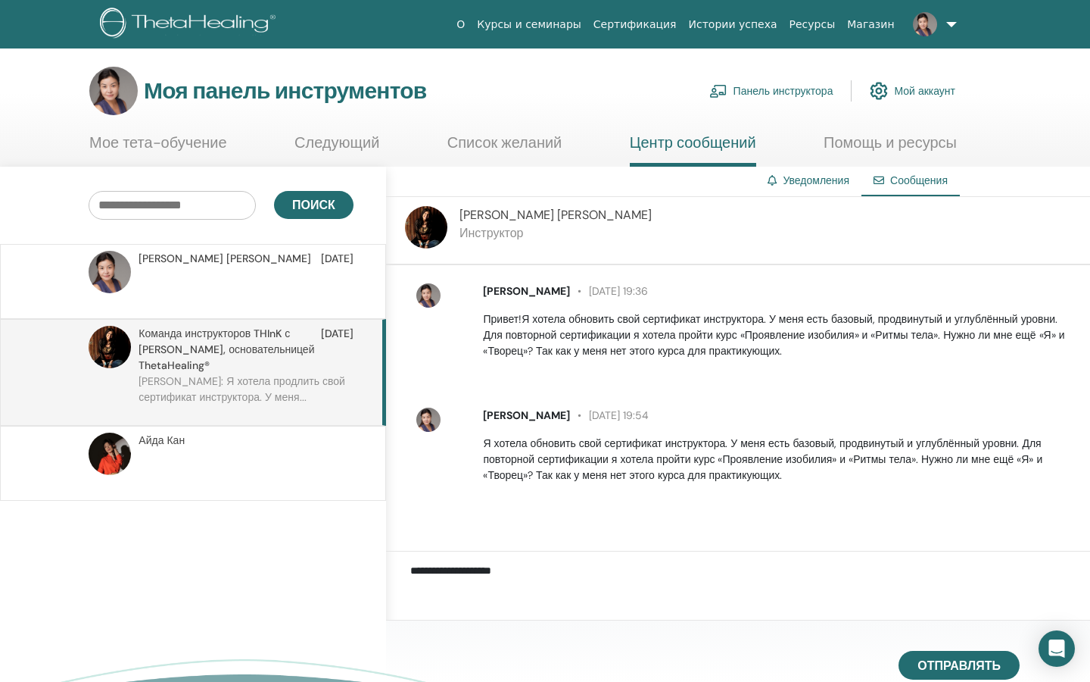
click at [189, 451] on p at bounding box center [249, 470] width 220 height 45
